Goal: Use online tool/utility: Utilize a website feature to perform a specific function

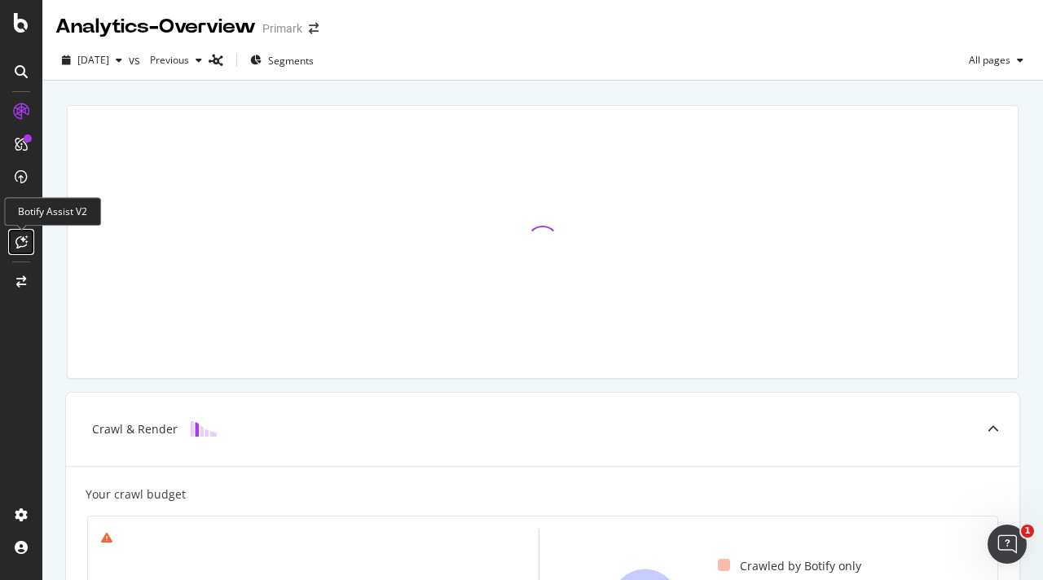
click at [26, 239] on icon at bounding box center [21, 241] width 12 height 13
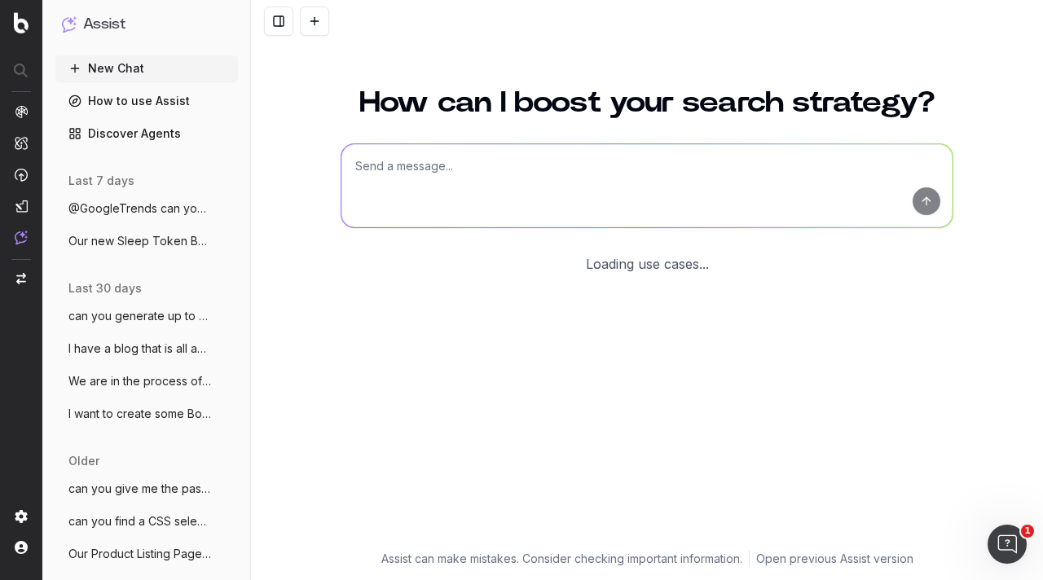
scroll to position [37, 0]
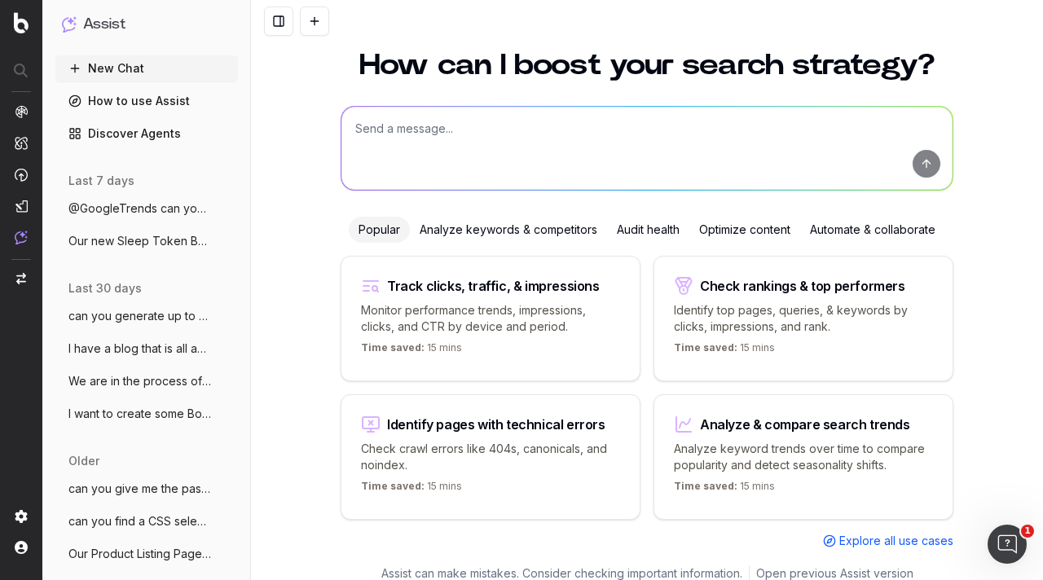
click at [989, 99] on div "How can I boost your search strategy? Popular Analyze keywords & competitors Au…" at bounding box center [647, 313] width 792 height 564
click at [673, 160] on textarea at bounding box center [646, 148] width 611 height 83
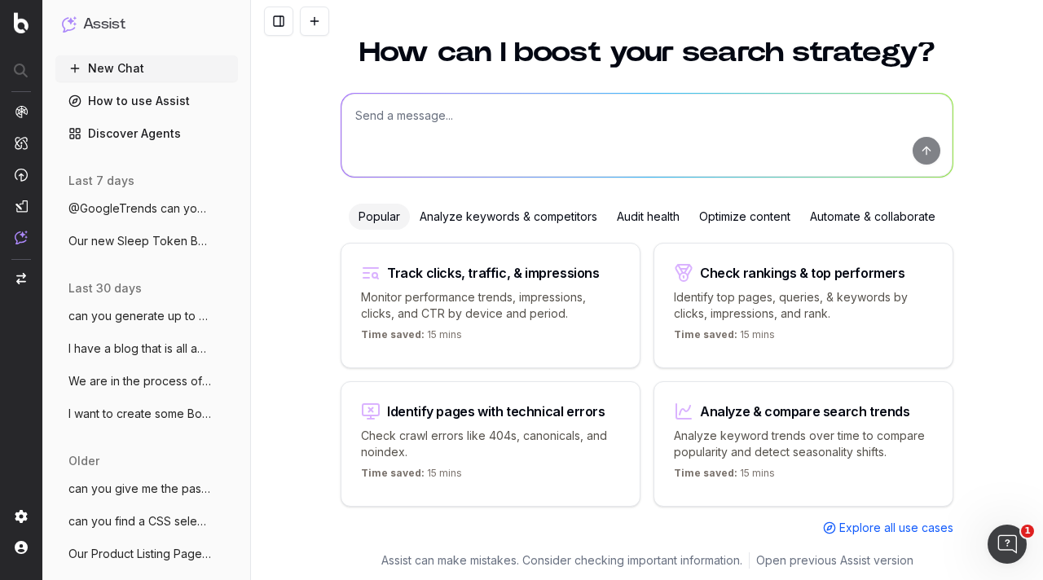
scroll to position [0, 0]
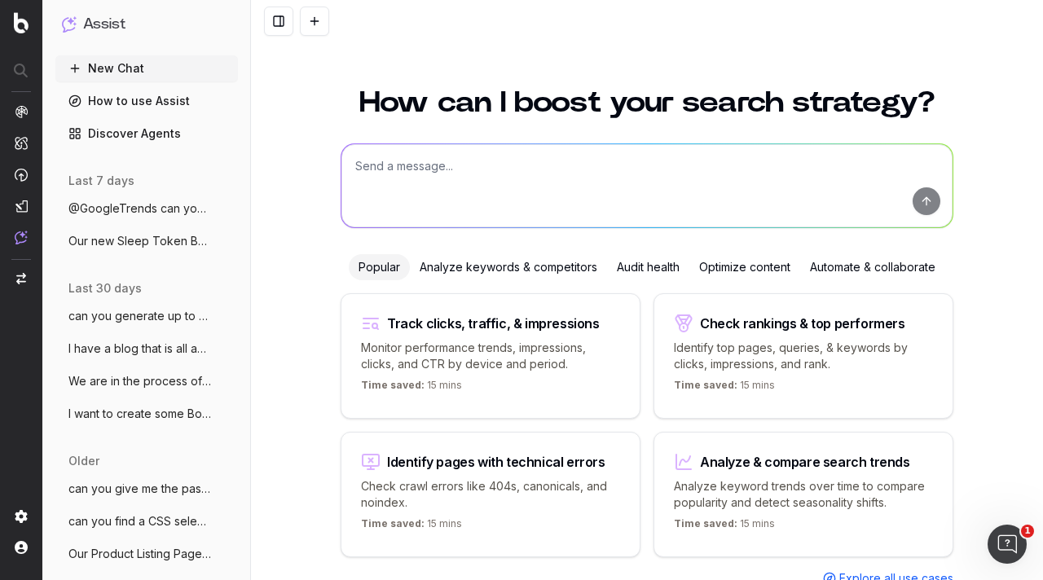
click at [546, 175] on textarea at bounding box center [646, 185] width 611 height 83
click at [587, 168] on textarea "can you generate up to 3 meta titles for" at bounding box center [646, 185] width 611 height 83
paste textarea "https://www.primark.com/en-gb/c/women/accessories/reading-glasses"
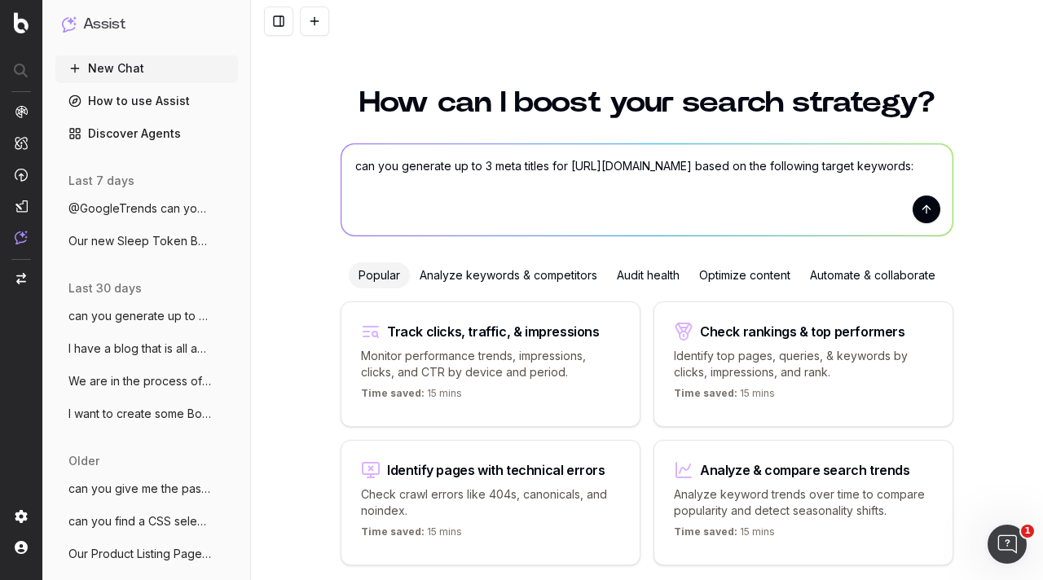
click at [383, 224] on textarea "can you generate up to 3 meta titles for https://www.primark.com/en-gb/c/women/…" at bounding box center [646, 189] width 611 height 91
paste textarea "reading glasses for women reading glasses womens reading glasses ladies reading…"
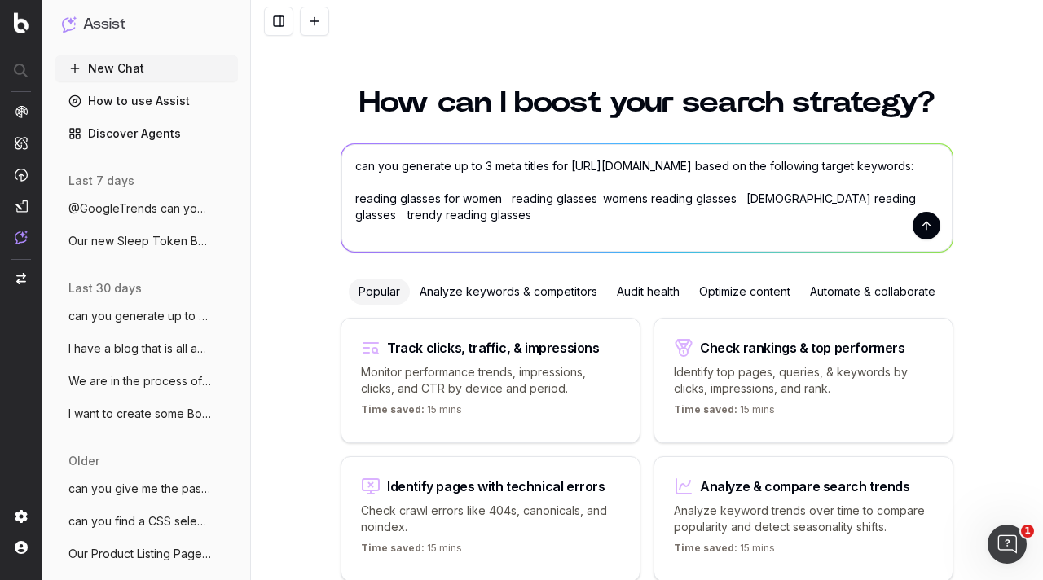
click at [494, 218] on textarea "can you generate up to 3 meta titles for https://www.primark.com/en-gb/c/women/…" at bounding box center [646, 198] width 611 height 108
click at [586, 215] on textarea "can you generate up to 3 meta titles for https://www.primark.com/en-gb/c/women/…" at bounding box center [646, 198] width 611 height 108
click at [637, 218] on textarea "can you generate up to 3 meta titles for https://www.primark.com/en-gb/c/women/…" at bounding box center [646, 198] width 611 height 108
click at [585, 216] on textarea "can you generate up to 3 meta titles for https://www.primark.com/en-gb/c/women/…" at bounding box center [646, 198] width 611 height 108
click at [723, 216] on textarea "can you generate up to 3 meta titles for https://www.primark.com/en-gb/c/women/…" at bounding box center [646, 198] width 611 height 108
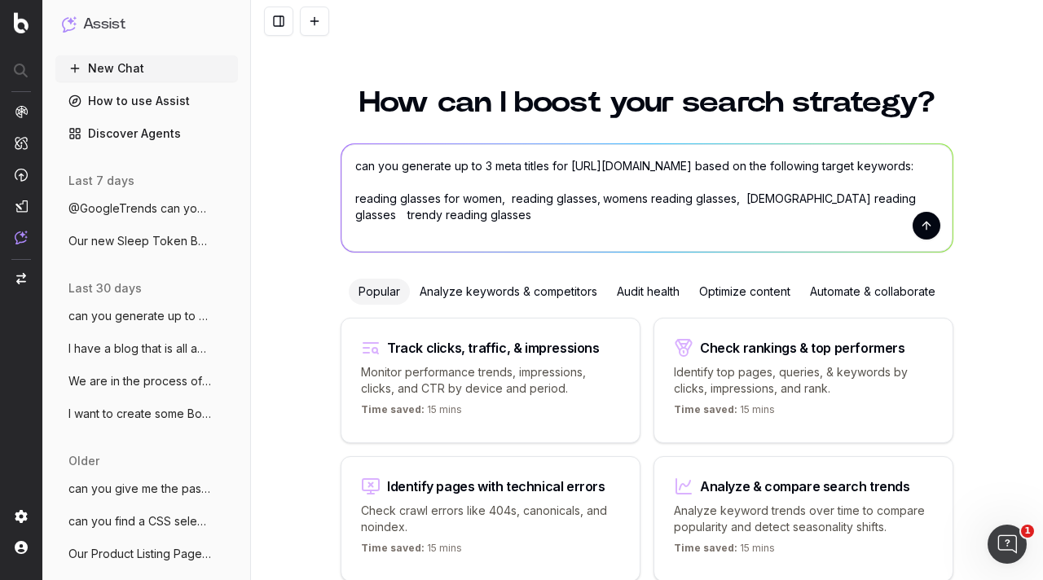
click at [851, 219] on textarea "can you generate up to 3 meta titles for https://www.primark.com/en-gb/c/women/…" at bounding box center [646, 198] width 611 height 108
type textarea "can you generate up to 3 meta titles for https://www.primark.com/en-gb/c/women/…"
click at [915, 227] on button "submit" at bounding box center [926, 226] width 28 height 28
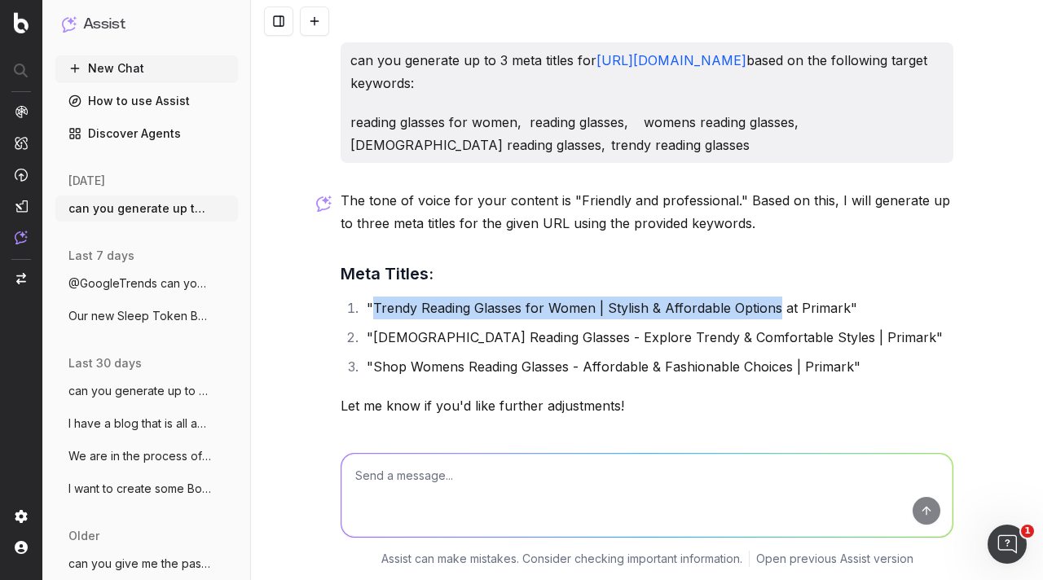
drag, startPoint x: 367, startPoint y: 301, endPoint x: 771, endPoint y: 307, distance: 403.3
click at [771, 307] on li ""Trendy Reading Glasses for Women | Stylish & Affordable Options at Primark"" at bounding box center [657, 308] width 591 height 23
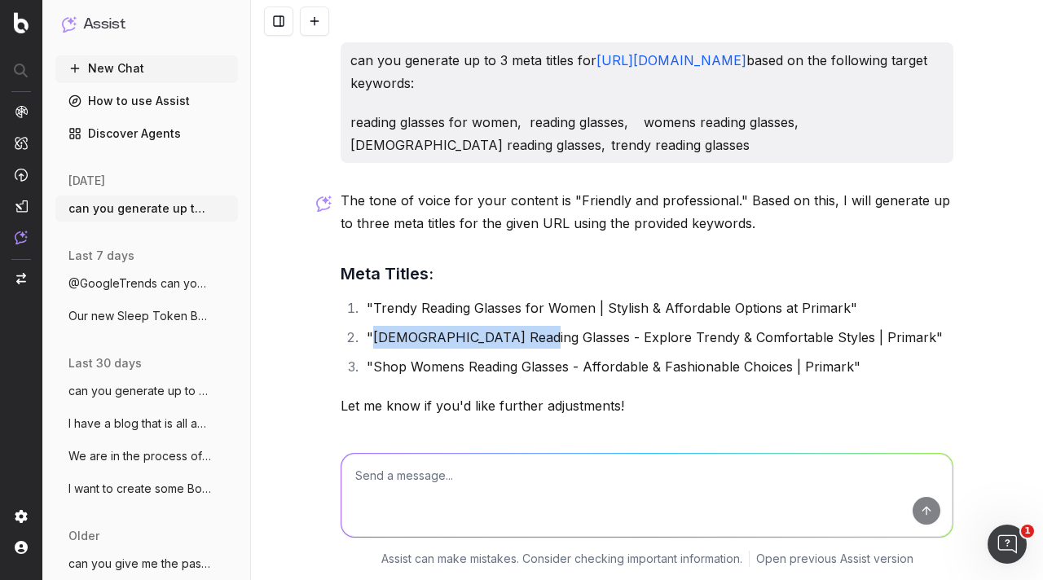
drag, startPoint x: 367, startPoint y: 342, endPoint x: 515, endPoint y: 345, distance: 147.5
click at [515, 345] on li ""Ladies Reading Glasses - Explore Trendy & Comfortable Styles | Primark"" at bounding box center [657, 337] width 591 height 23
drag, startPoint x: 391, startPoint y: 301, endPoint x: 362, endPoint y: 305, distance: 29.6
click at [389, 301] on li ""Trendy Reading Glasses for Women | Stylish & Affordable Options at Primark"" at bounding box center [657, 308] width 591 height 23
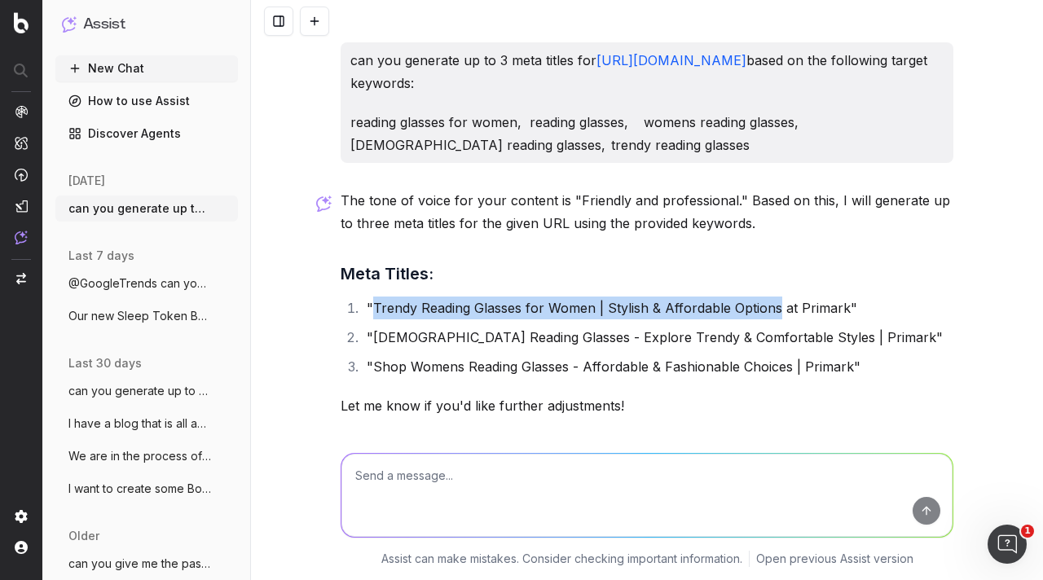
drag, startPoint x: 363, startPoint y: 307, endPoint x: 771, endPoint y: 301, distance: 407.4
click at [771, 301] on li ""Trendy Reading Glasses for Women | Stylish & Affordable Options at Primark"" at bounding box center [657, 308] width 591 height 23
copy li "Trendy Reading Glasses for Women | Stylish & Affordable Options"
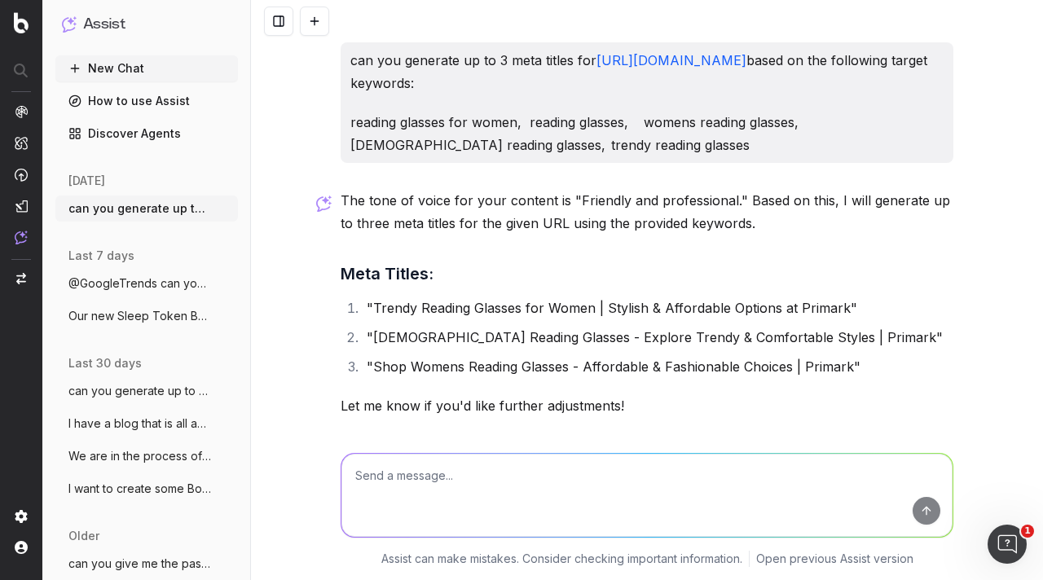
click at [438, 475] on textarea at bounding box center [646, 495] width 611 height 83
click at [595, 475] on textarea "now generate up to 3 meta titles for" at bounding box center [646, 495] width 611 height 83
paste textarea "https://www.primark.com/en-gb/c/men/accessories/reading-glasses"
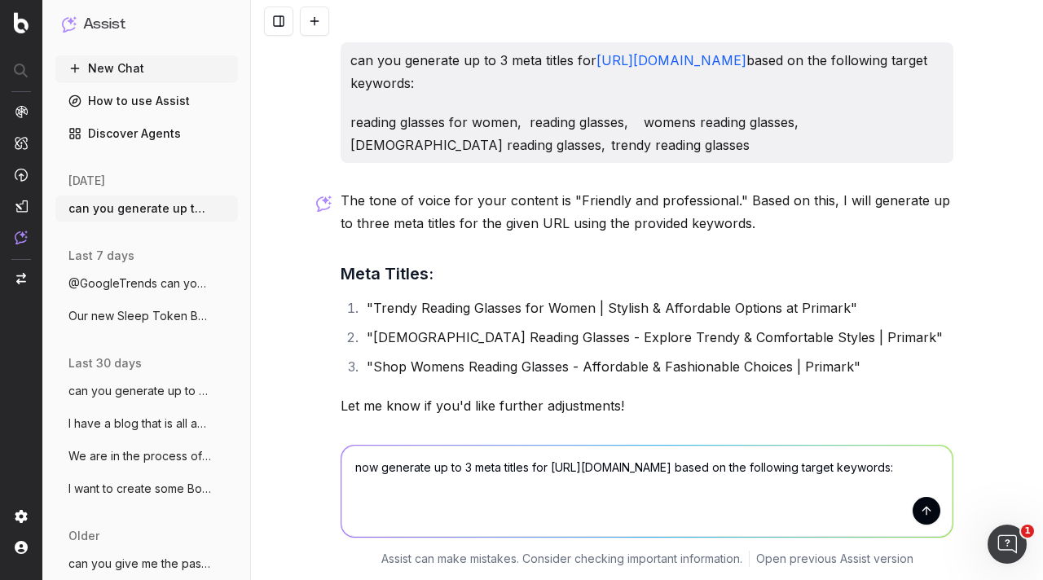
click at [387, 501] on textarea "now generate up to 3 meta titles for https://www.primark.com/en-gb/c/men/access…" at bounding box center [646, 491] width 611 height 91
paste textarea "reading glasses for men mens reading glasses men's reading glasses mens fashion…"
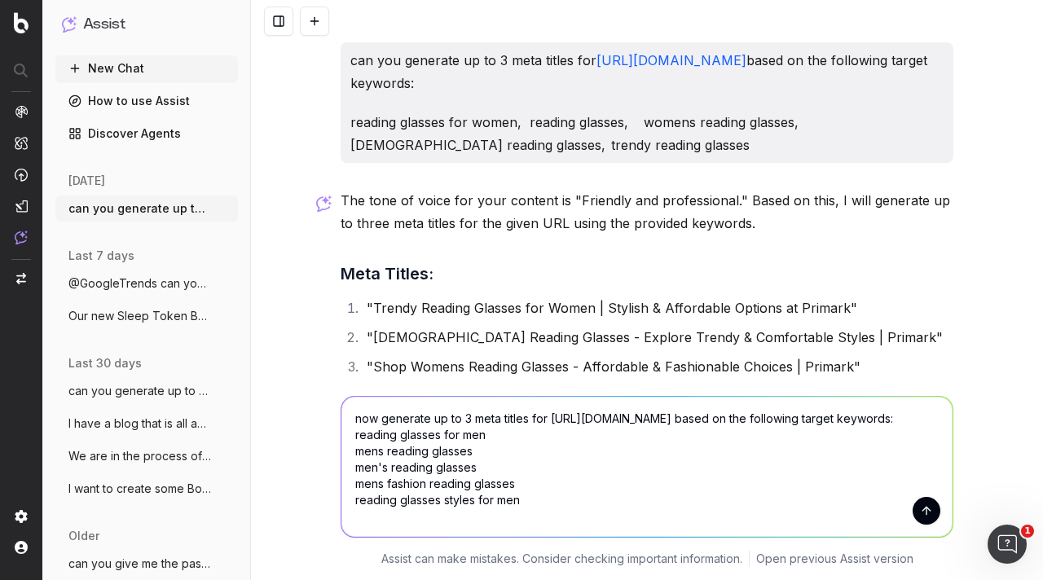
click at [577, 431] on textarea "now generate up to 3 meta titles for https://www.primark.com/en-gb/c/men/access…" at bounding box center [646, 467] width 611 height 140
type textarea "now generate up to 3 meta titles for https://www.primark.com/en-gb/c/men/access…"
click at [924, 511] on button "submit" at bounding box center [926, 511] width 28 height 28
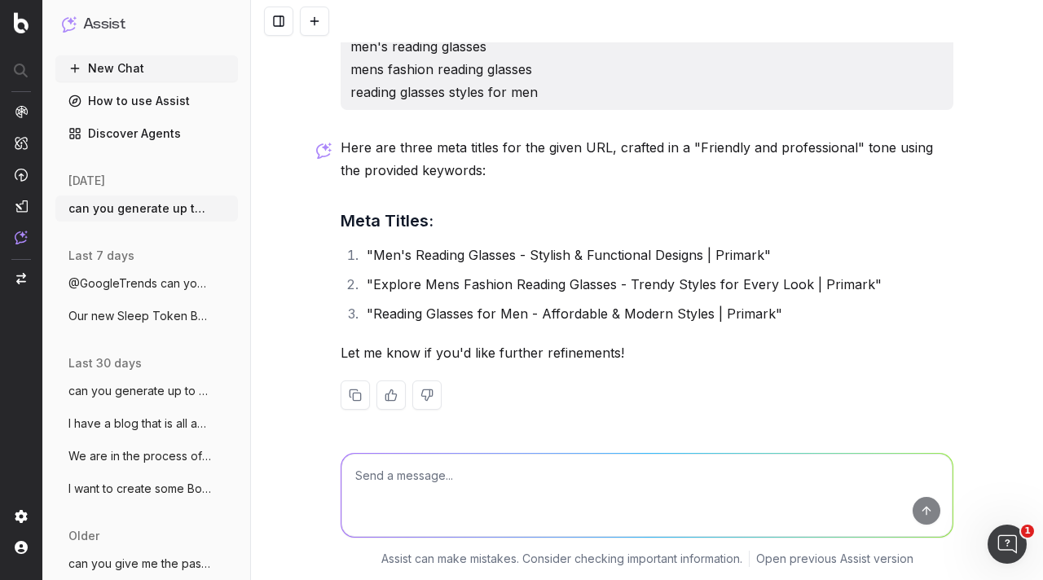
scroll to position [583, 0]
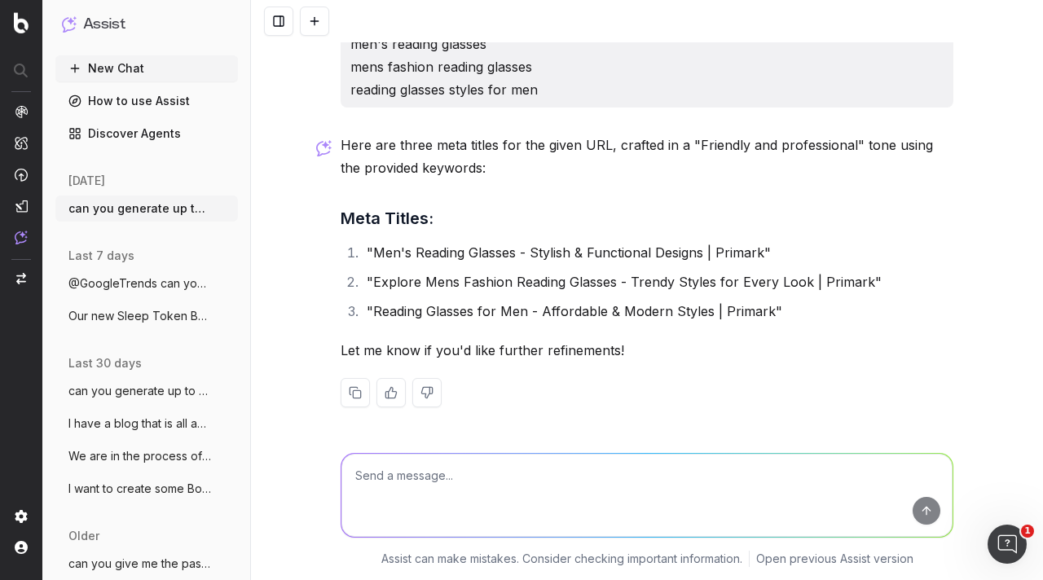
drag, startPoint x: 495, startPoint y: 317, endPoint x: 425, endPoint y: 317, distance: 70.1
click at [496, 317] on li ""Reading Glasses for Men - Affordable & Modern Styles | Primark"" at bounding box center [657, 311] width 591 height 23
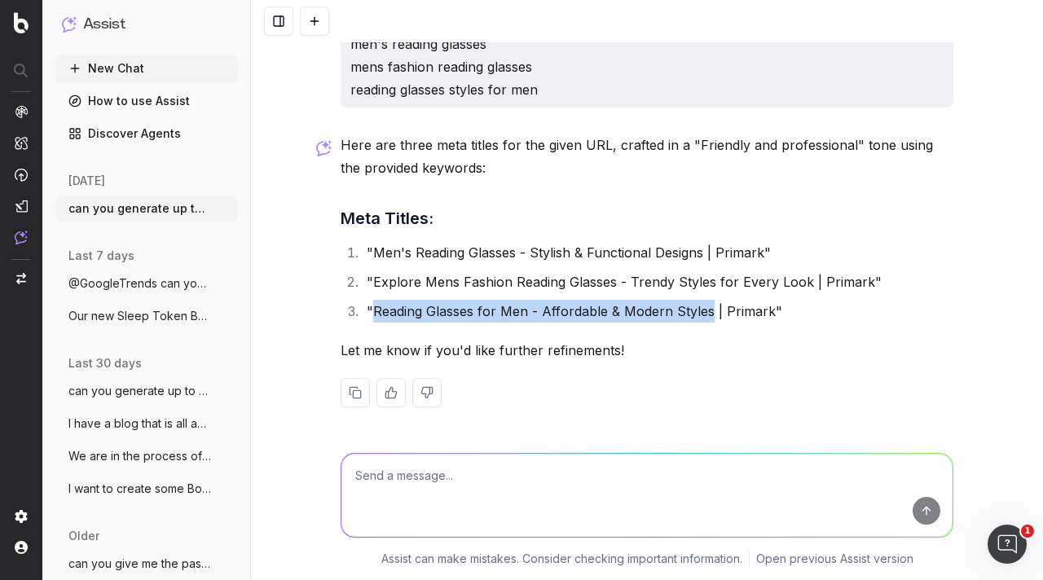
drag, startPoint x: 365, startPoint y: 307, endPoint x: 702, endPoint y: 314, distance: 337.4
click at [702, 314] on li ""Reading Glasses for Men - Affordable & Modern Styles | Primark"" at bounding box center [657, 311] width 591 height 23
copy li "Reading Glasses for Men - Affordable & Modern Styles"
click at [433, 470] on textarea at bounding box center [646, 495] width 611 height 83
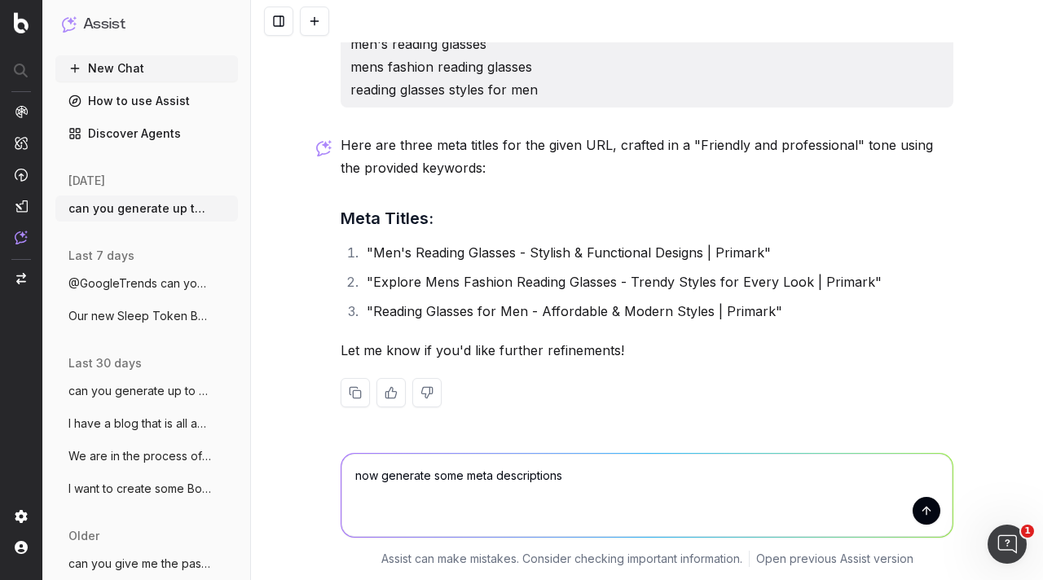
click at [426, 473] on textarea "now generate some meta descriptions" at bounding box center [646, 495] width 611 height 83
click at [583, 473] on textarea "now generate up to 3 meta descriptions" at bounding box center [646, 495] width 611 height 83
click at [356, 501] on textarea "now generate up to 3 meta descriptions based on the target keywords and these s…" at bounding box center [646, 495] width 611 height 83
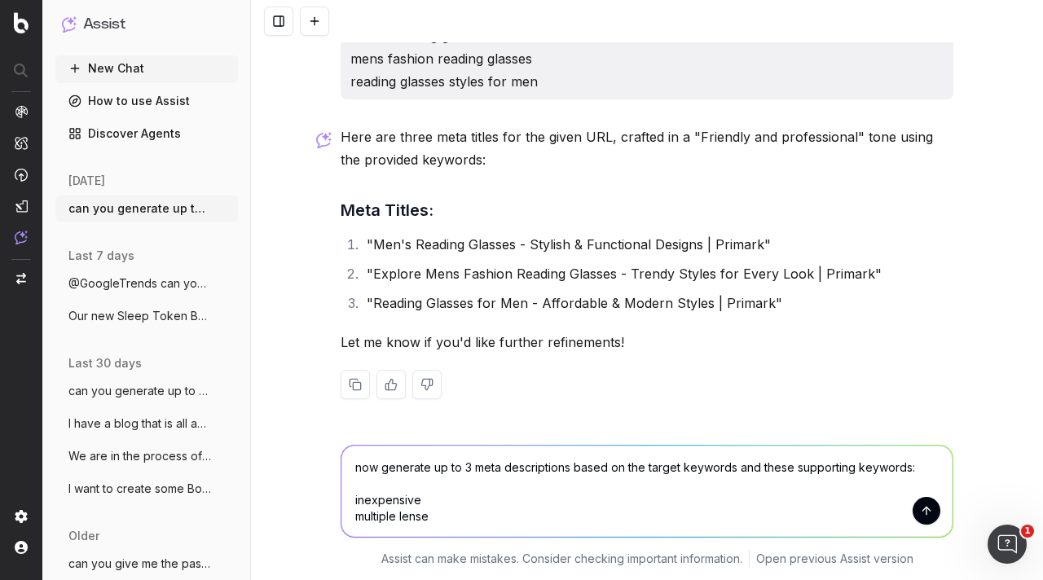
type textarea "now generate up to 3 meta descriptions based on the target keywords and these s…"
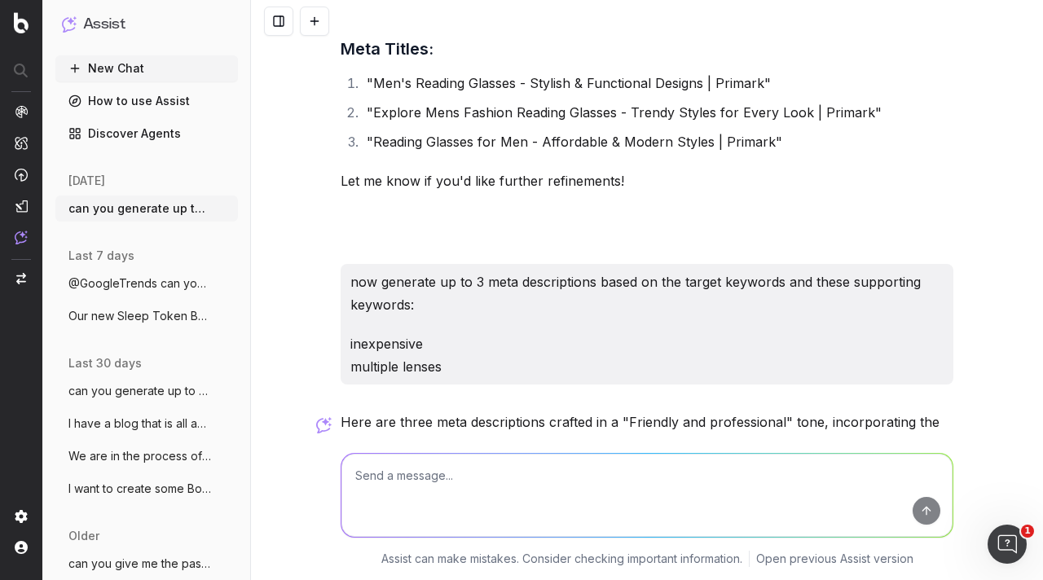
scroll to position [1098, 0]
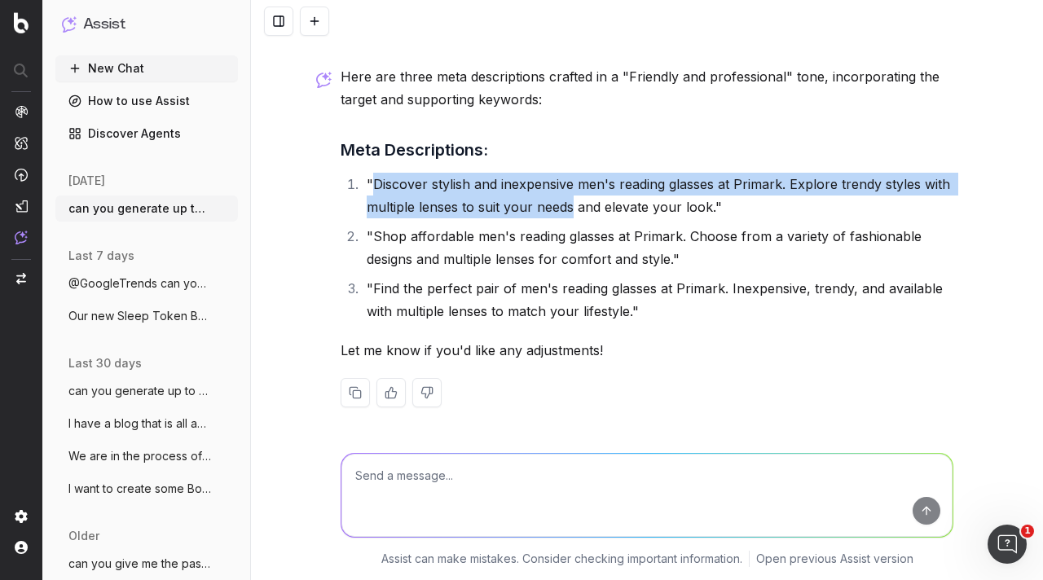
drag, startPoint x: 365, startPoint y: 180, endPoint x: 565, endPoint y: 209, distance: 202.4
click at [565, 209] on li ""Discover stylish and inexpensive men's reading glasses at Primark. Explore tre…" at bounding box center [657, 196] width 591 height 46
copy li "Discover stylish and inexpensive men's reading glasses at Primark. Explore tren…"
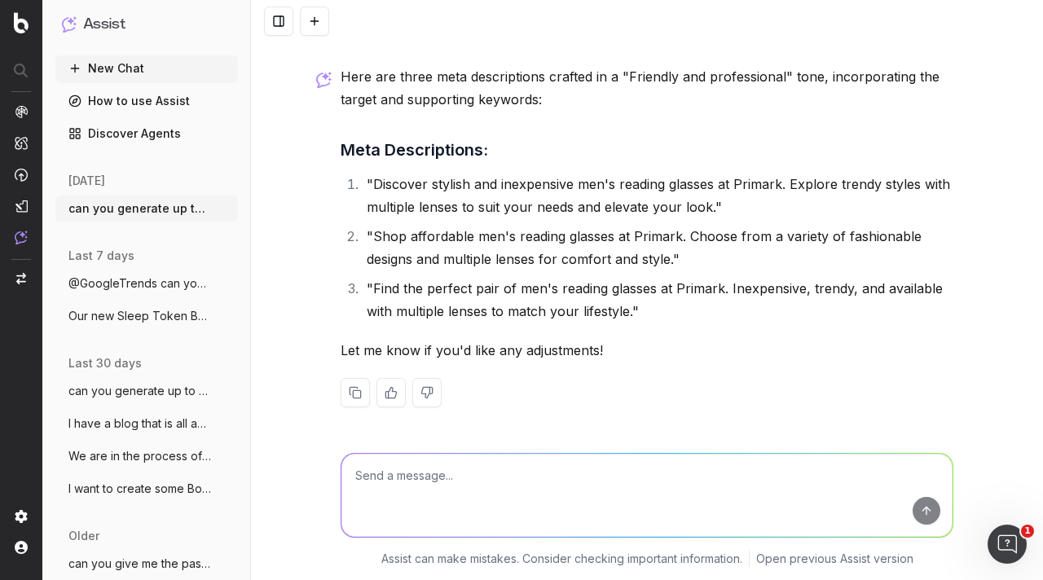
click at [500, 477] on textarea at bounding box center [646, 495] width 611 height 83
click at [383, 515] on textarea "now generate up to 3 meta descriptions for womens, based on the target keywords…" at bounding box center [646, 495] width 611 height 83
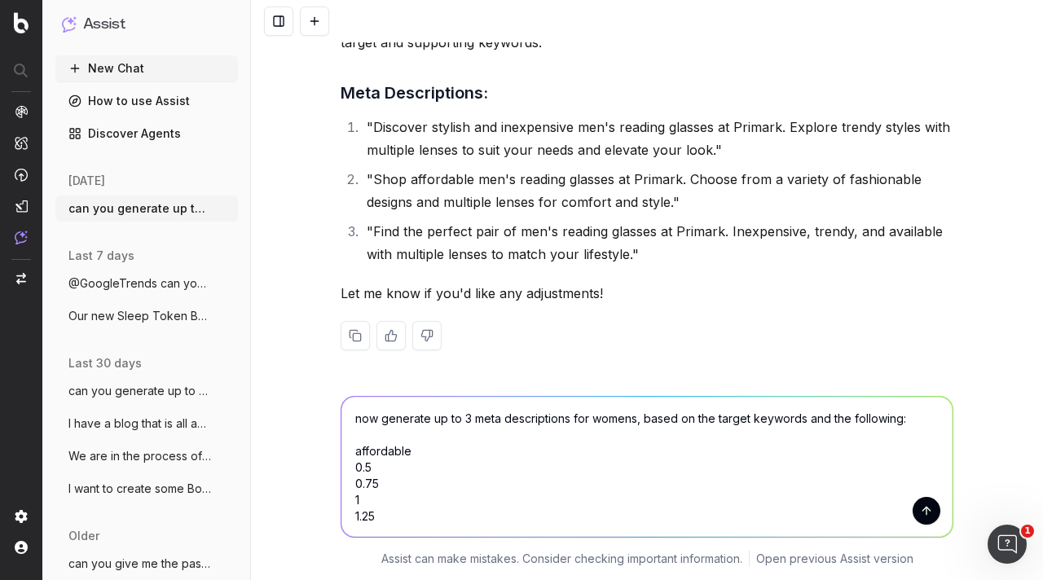
scroll to position [3, 0]
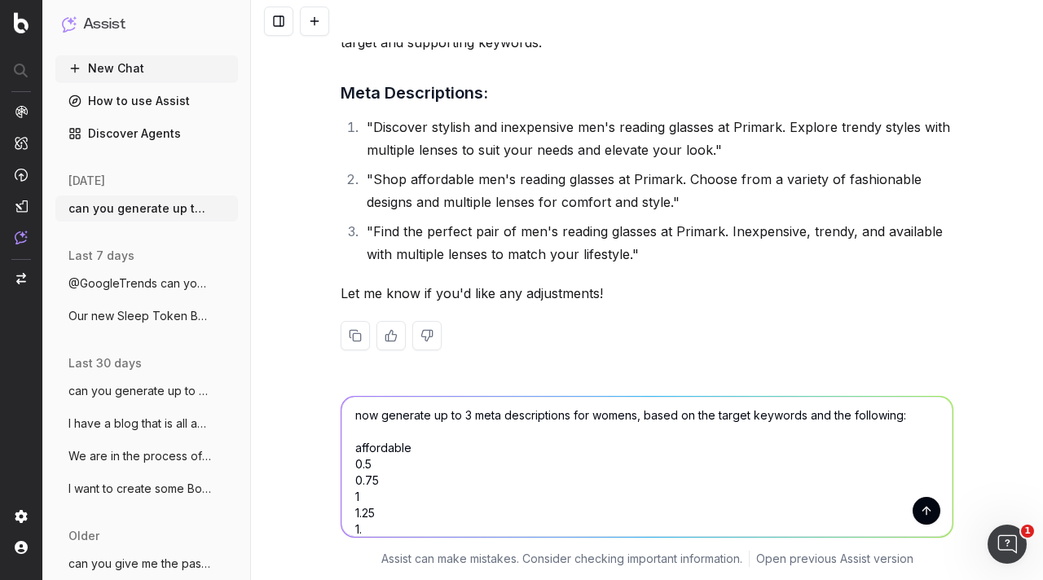
type textarea "now generate up to 3 meta descriptions for womens, based on the target keywords…"
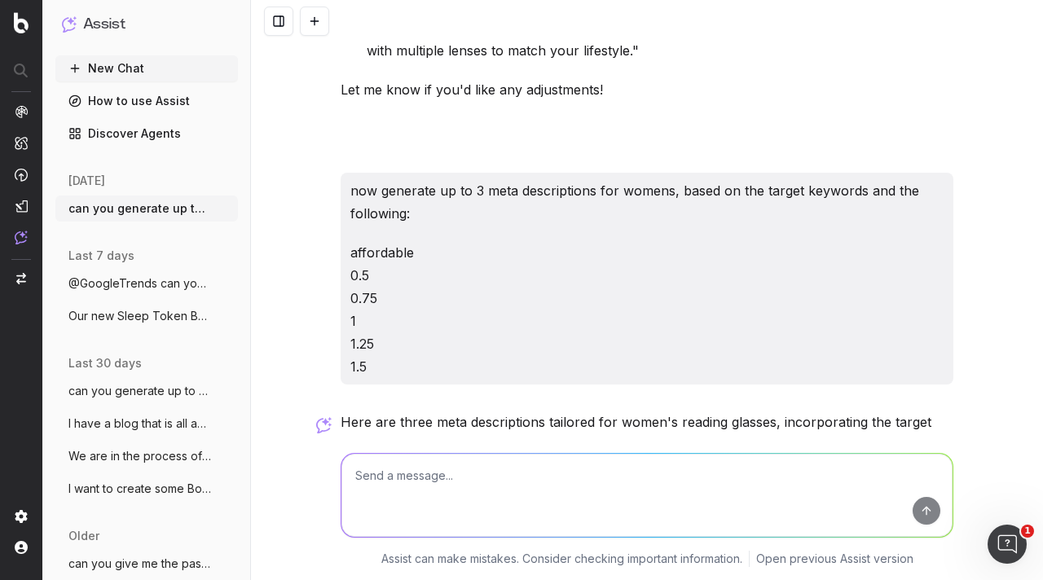
scroll to position [1704, 0]
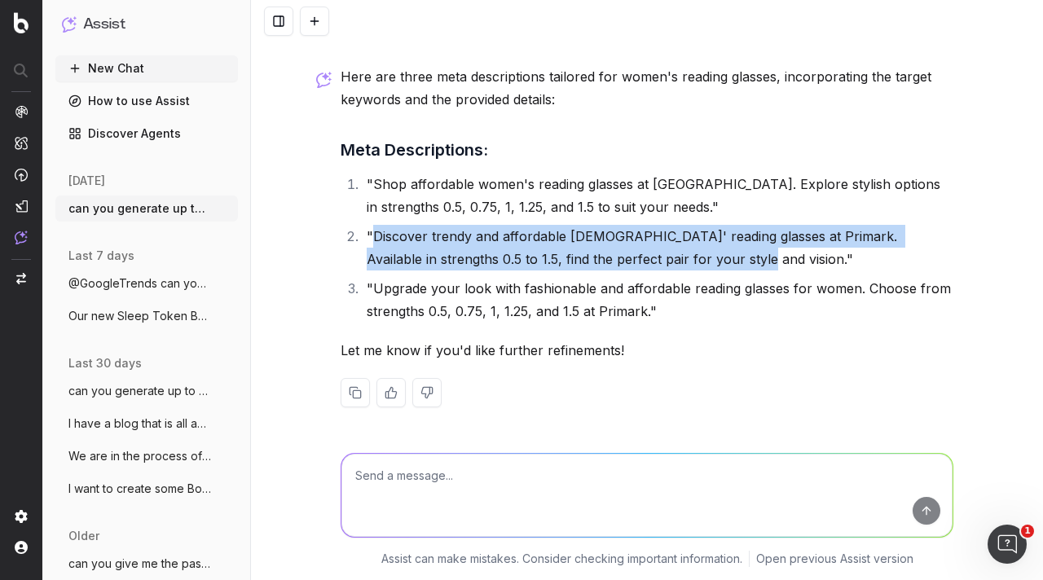
drag, startPoint x: 367, startPoint y: 237, endPoint x: 662, endPoint y: 252, distance: 294.5
click at [662, 252] on li ""Discover trendy and affordable ladies' reading glasses at Primark. Available i…" at bounding box center [657, 248] width 591 height 46
copy li "Discover trendy and affordable ladies' reading glasses at Primark. Available in…"
